Goal: Information Seeking & Learning: Learn about a topic

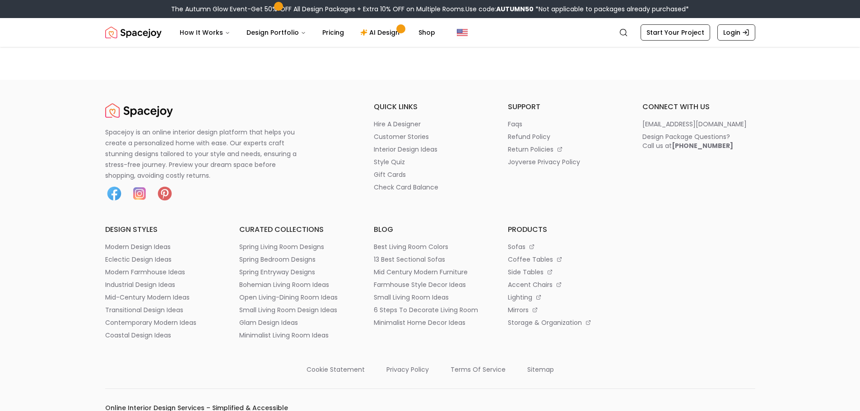
scroll to position [4624, 0]
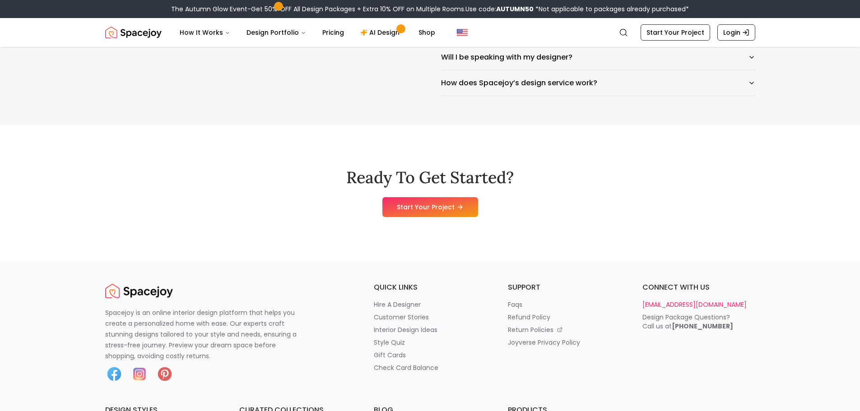
click at [672, 306] on p "[EMAIL_ADDRESS][DOMAIN_NAME]" at bounding box center [694, 304] width 104 height 9
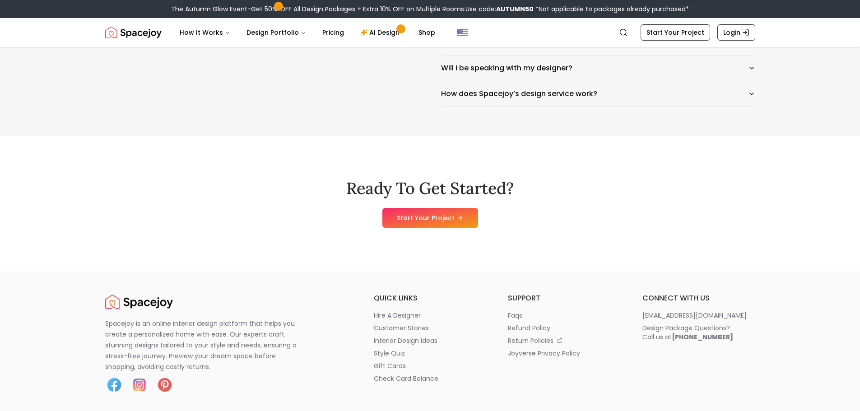
drag, startPoint x: 685, startPoint y: 306, endPoint x: 682, endPoint y: 299, distance: 7.5
click at [685, 311] on p "[EMAIL_ADDRESS][DOMAIN_NAME]" at bounding box center [694, 315] width 104 height 9
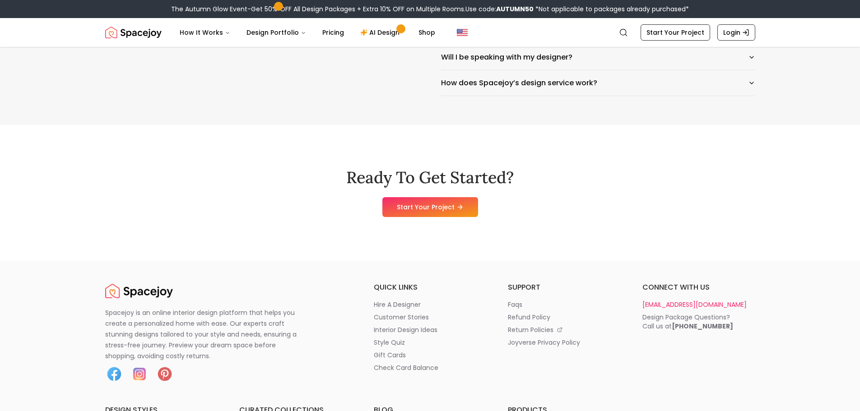
click at [708, 305] on p "[EMAIL_ADDRESS][DOMAIN_NAME]" at bounding box center [694, 304] width 104 height 9
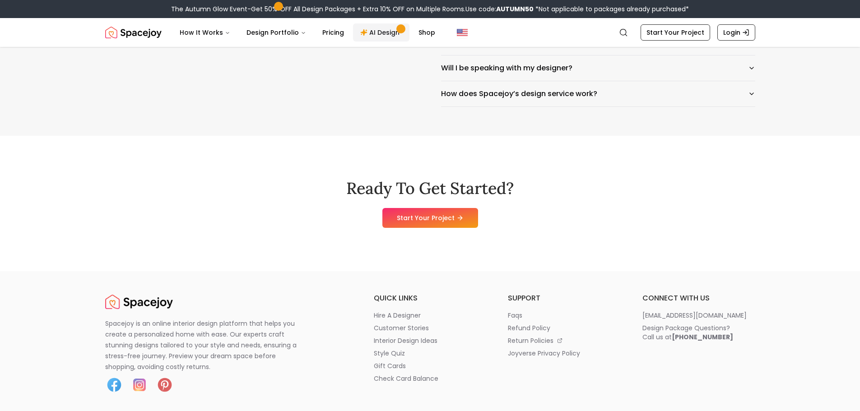
click at [372, 37] on link "AI Design" at bounding box center [381, 32] width 56 height 18
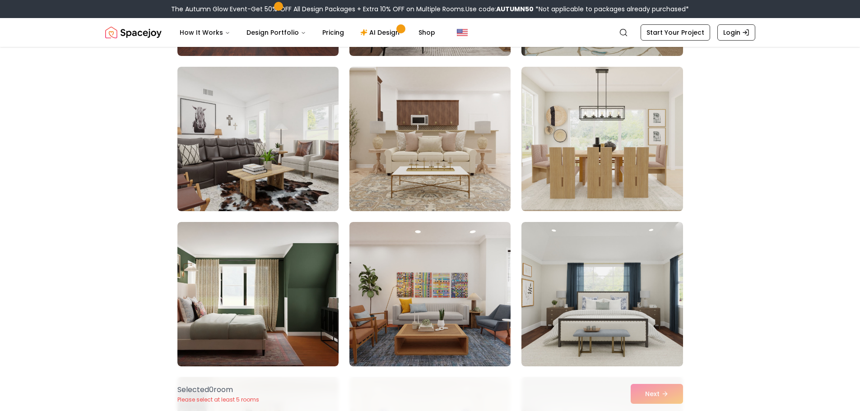
scroll to position [406, 0]
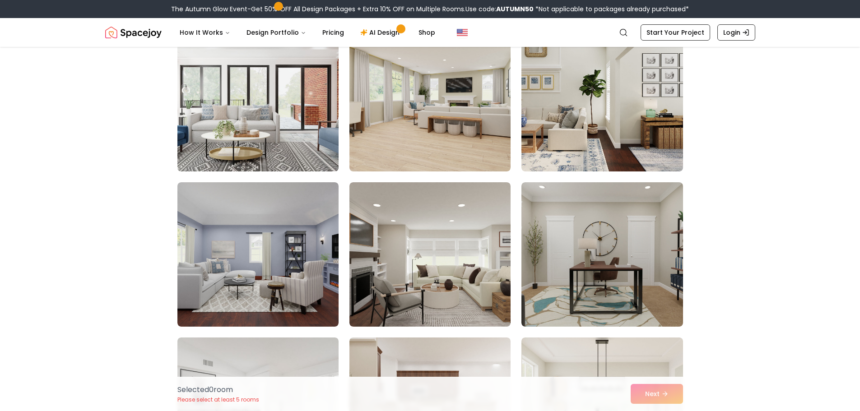
click at [282, 143] on img at bounding box center [257, 99] width 169 height 152
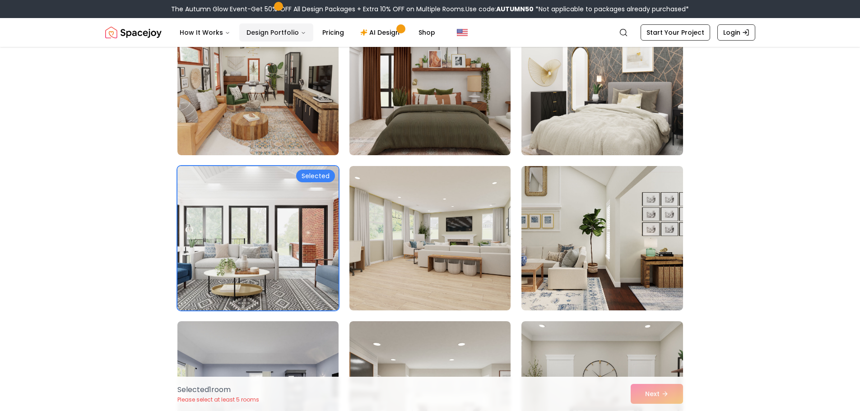
scroll to position [135, 0]
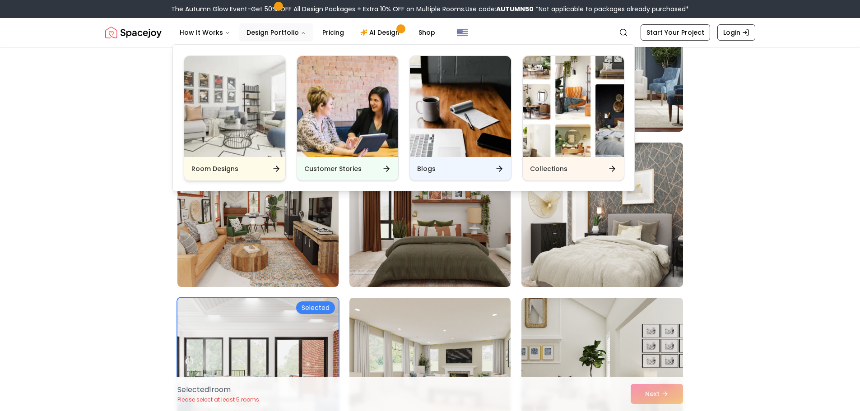
click at [254, 170] on div "Room Designs" at bounding box center [234, 168] width 101 height 23
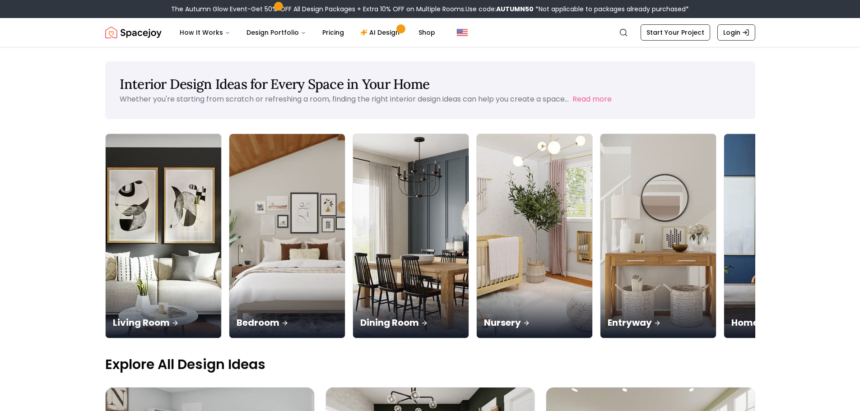
click at [151, 29] on img "Spacejoy" at bounding box center [133, 32] width 56 height 18
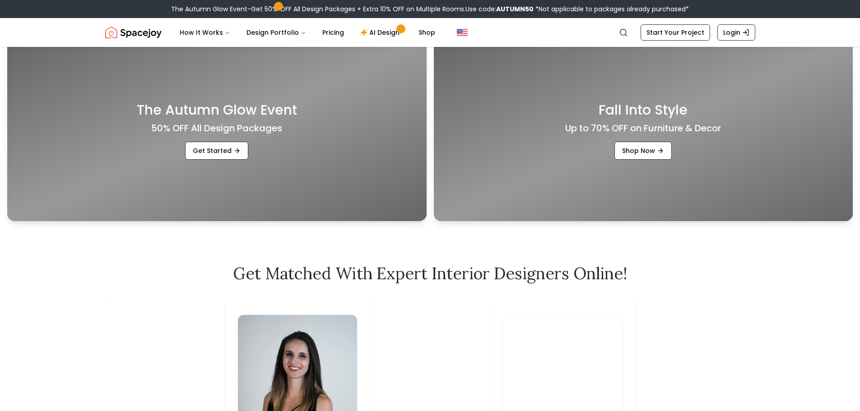
scroll to position [587, 0]
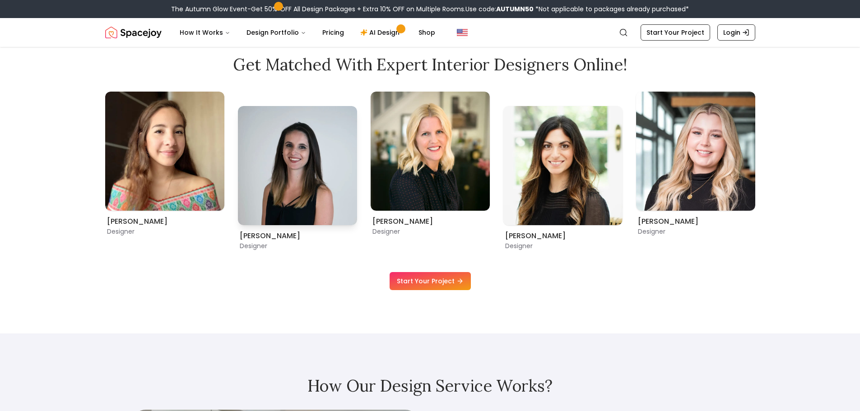
click at [264, 197] on img "2 / 9" at bounding box center [297, 165] width 119 height 119
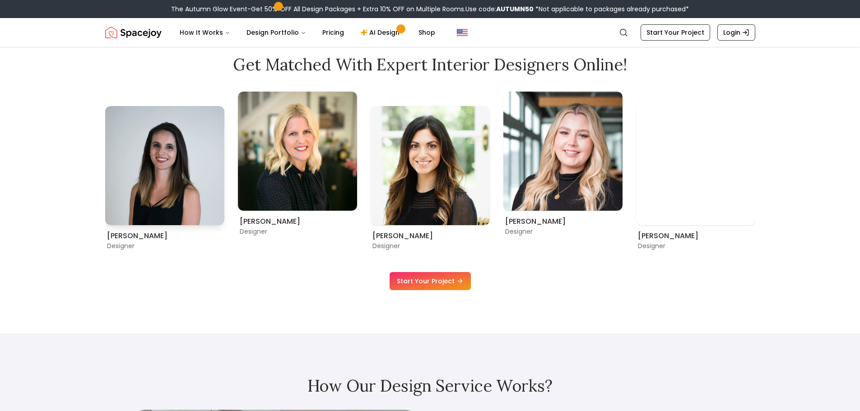
click at [148, 202] on img "2 / 9" at bounding box center [164, 165] width 119 height 119
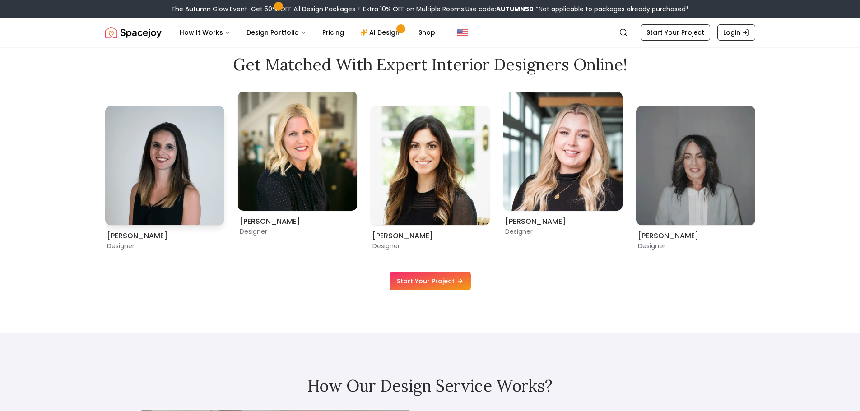
click at [124, 241] on div "Angela Amore Designer" at bounding box center [164, 241] width 119 height 20
click at [129, 230] on div "Angela Amore Designer" at bounding box center [164, 178] width 119 height 144
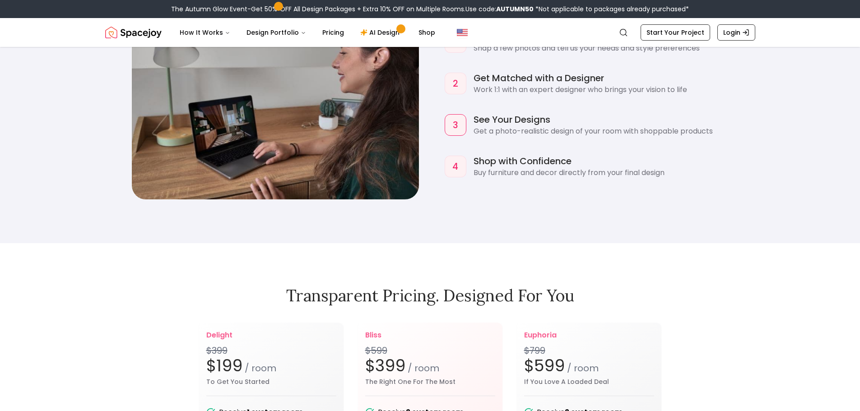
scroll to position [858, 0]
